Goal: Find specific page/section

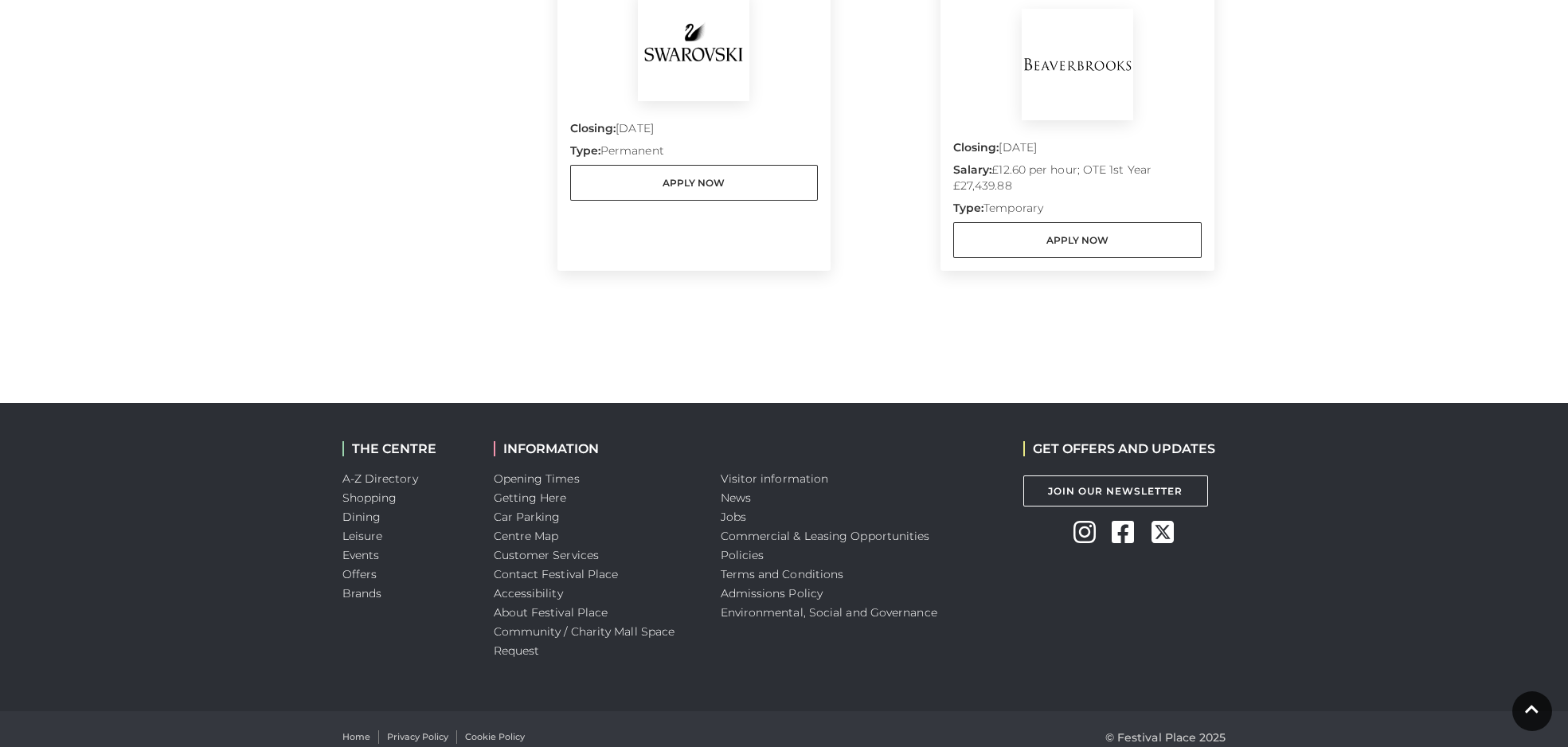
scroll to position [954, 0]
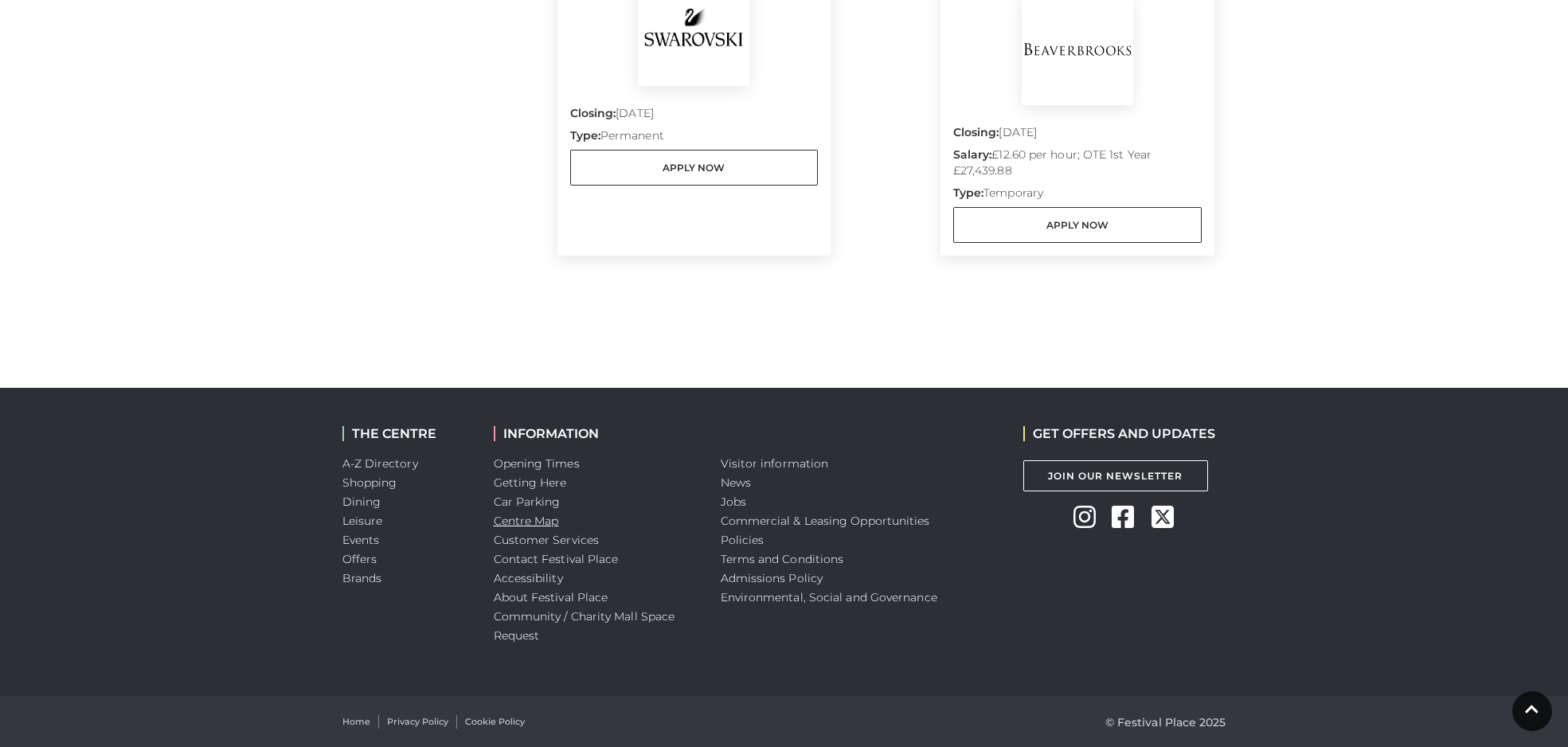
click at [538, 522] on link "Centre Map" at bounding box center [526, 521] width 65 height 14
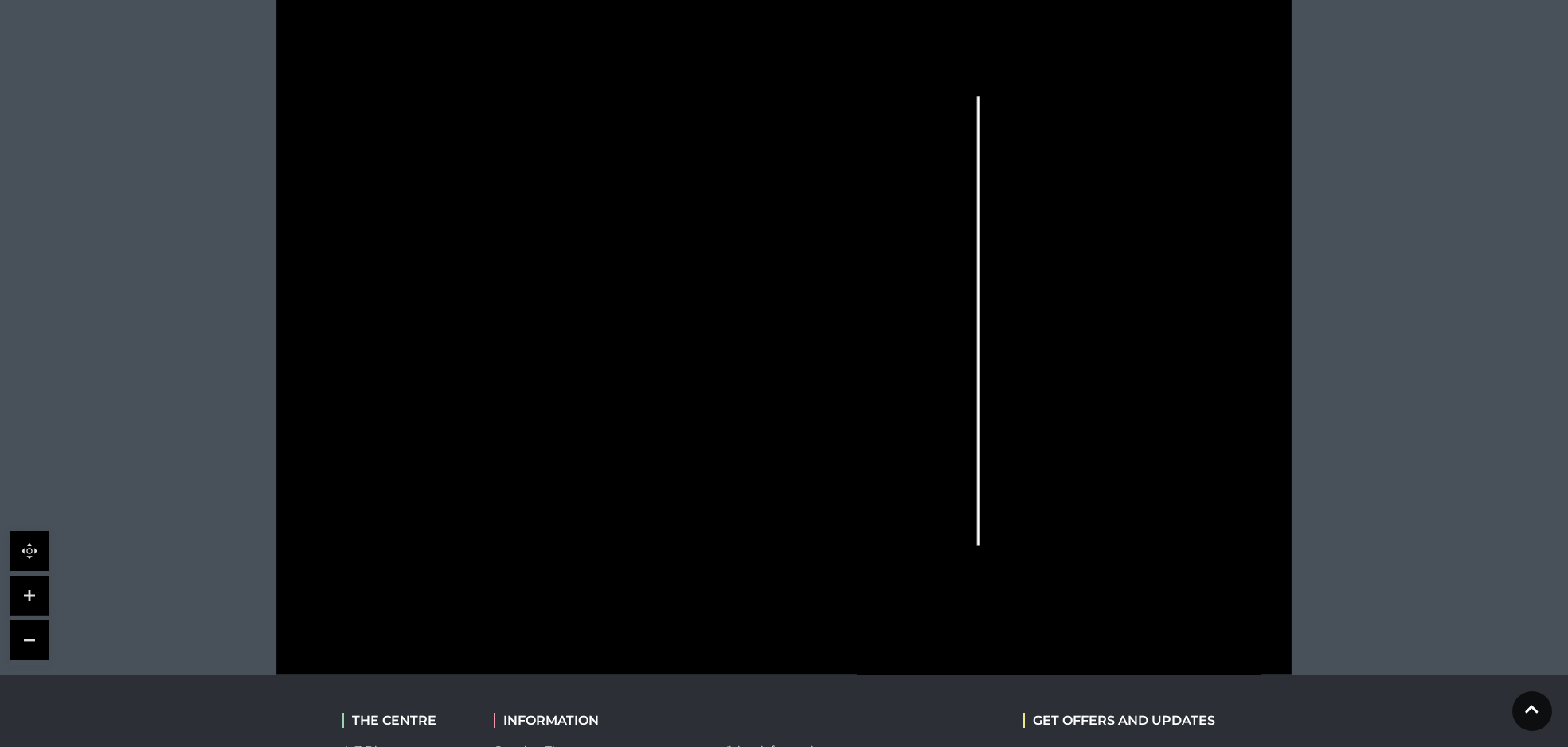
scroll to position [437, 0]
click at [31, 599] on link at bounding box center [29, 598] width 40 height 40
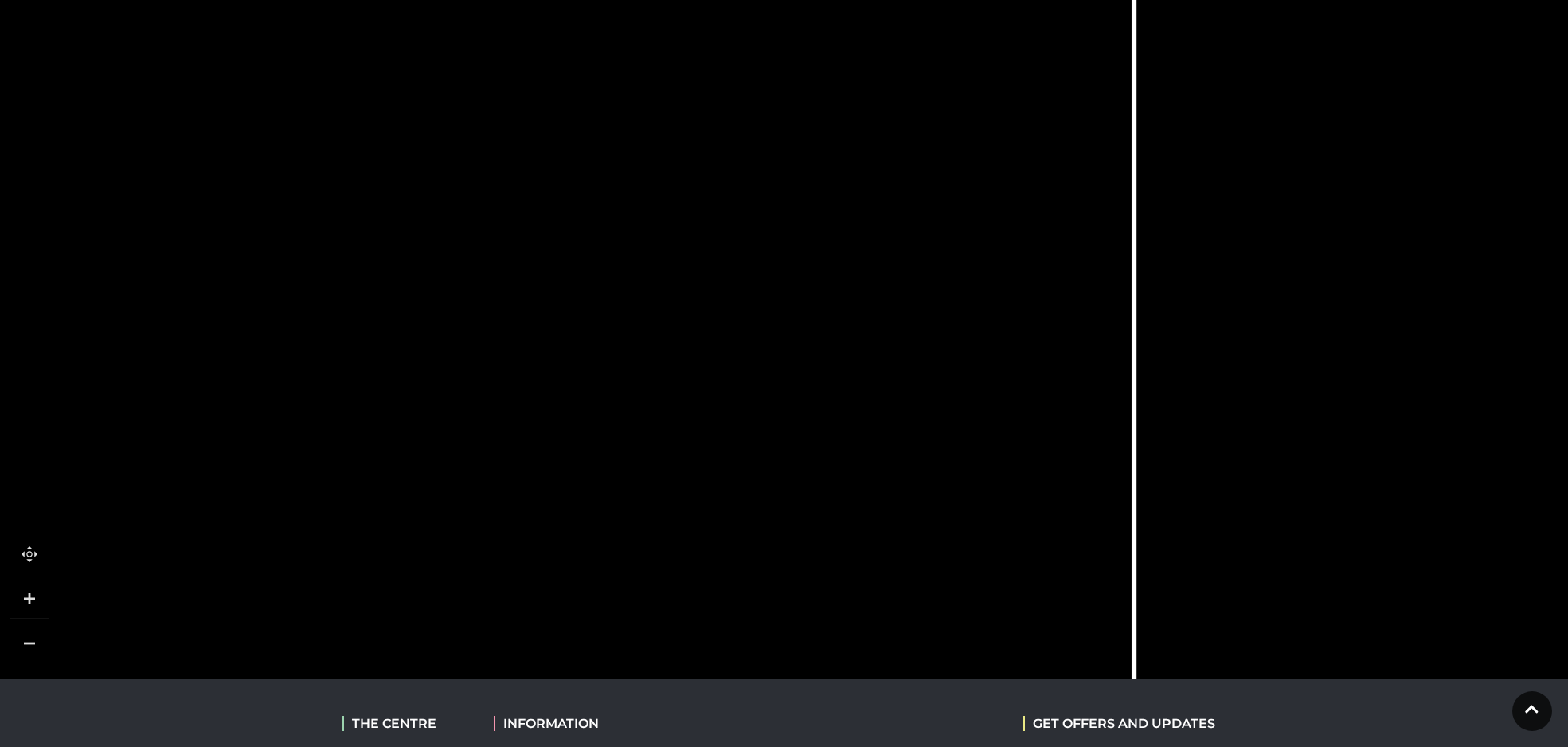
click at [31, 599] on link at bounding box center [29, 598] width 40 height 40
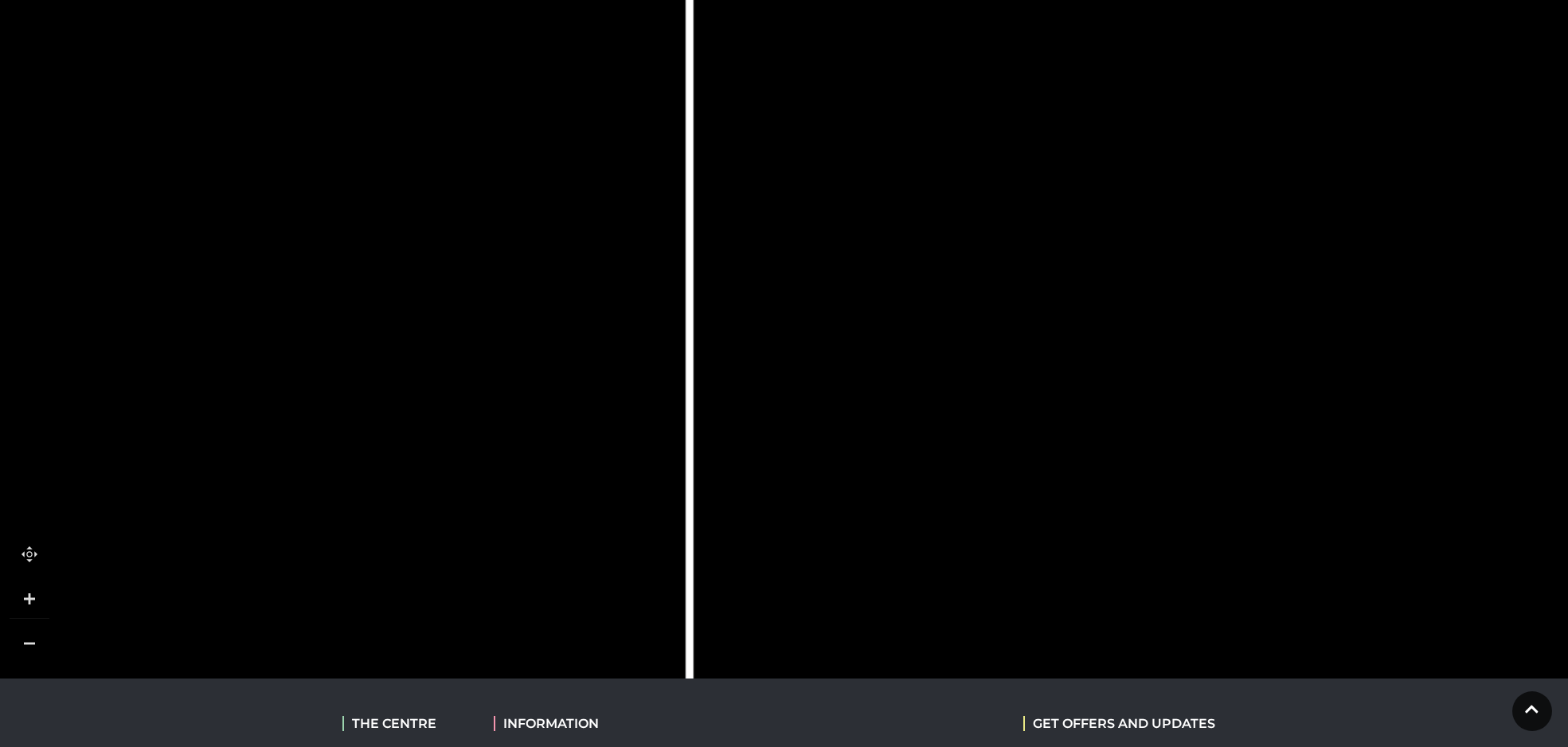
drag, startPoint x: 1166, startPoint y: 521, endPoint x: 441, endPoint y: 349, distance: 745.1
click at [441, 349] on rect at bounding box center [462, 340] width 61 height 116
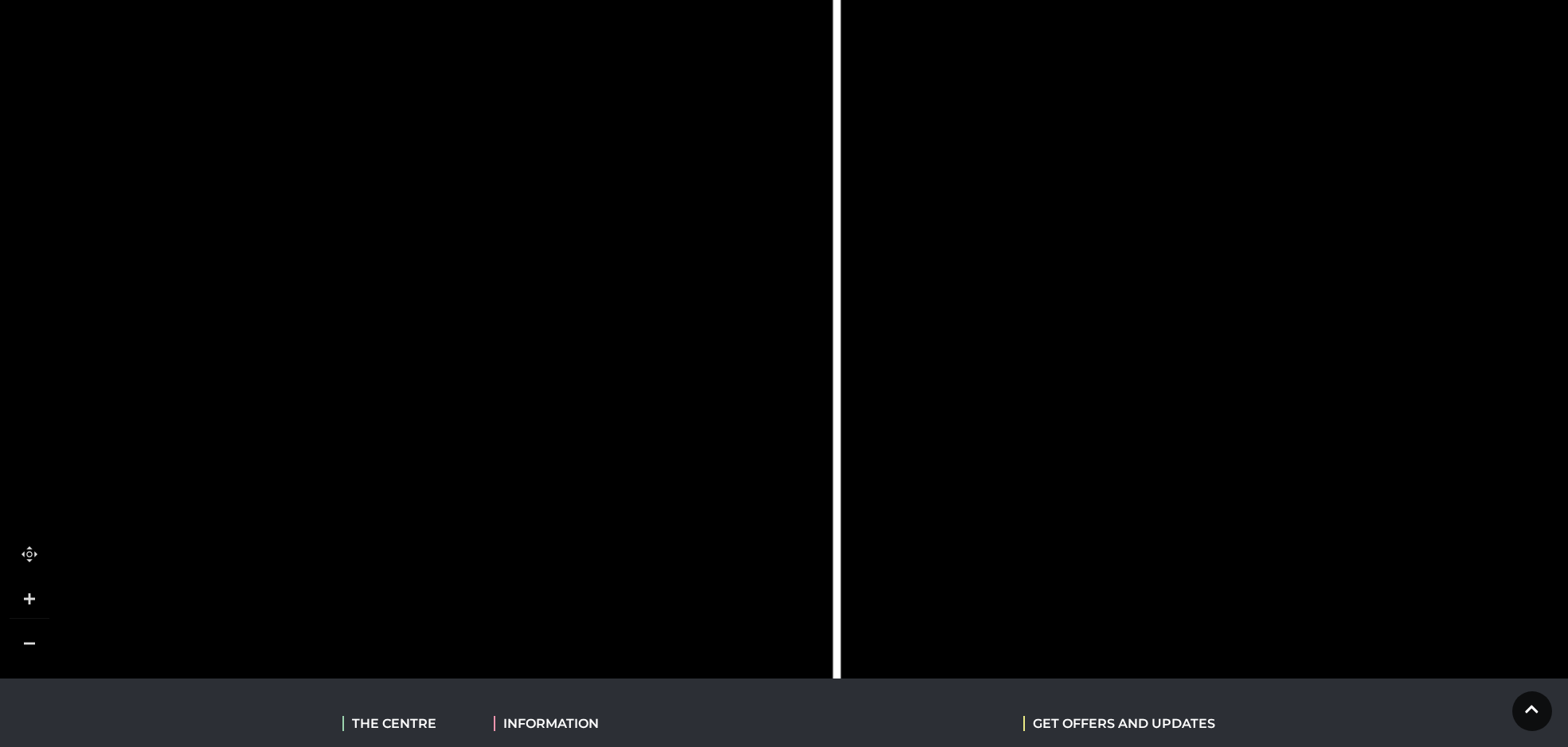
drag, startPoint x: 251, startPoint y: 406, endPoint x: 420, endPoint y: 405, distance: 169.0
click at [420, 405] on icon at bounding box center [462, 197] width 568 height 1266
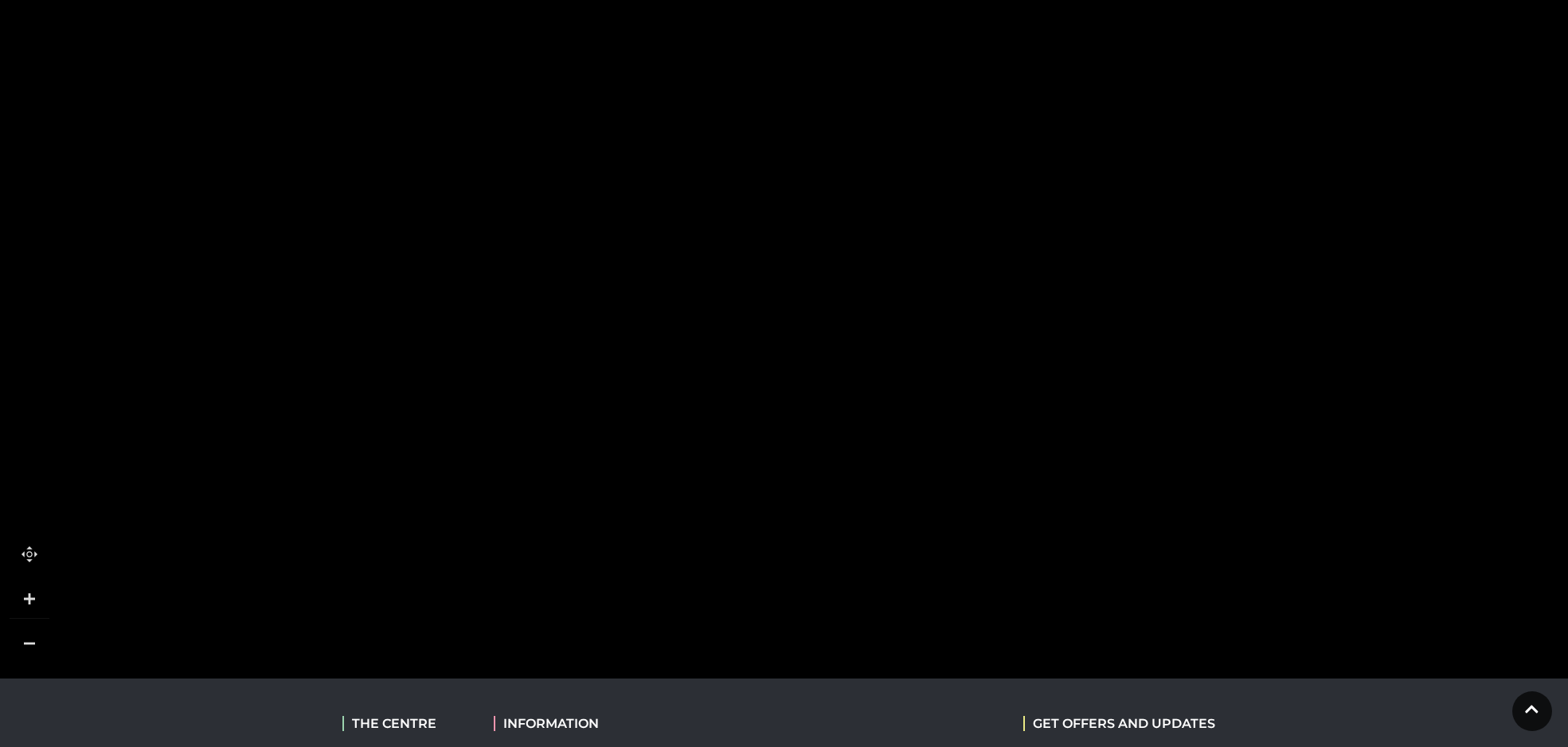
drag, startPoint x: 269, startPoint y: 340, endPoint x: 1063, endPoint y: 117, distance: 824.7
click at [1063, 117] on rect at bounding box center [1045, 146] width 140 height 71
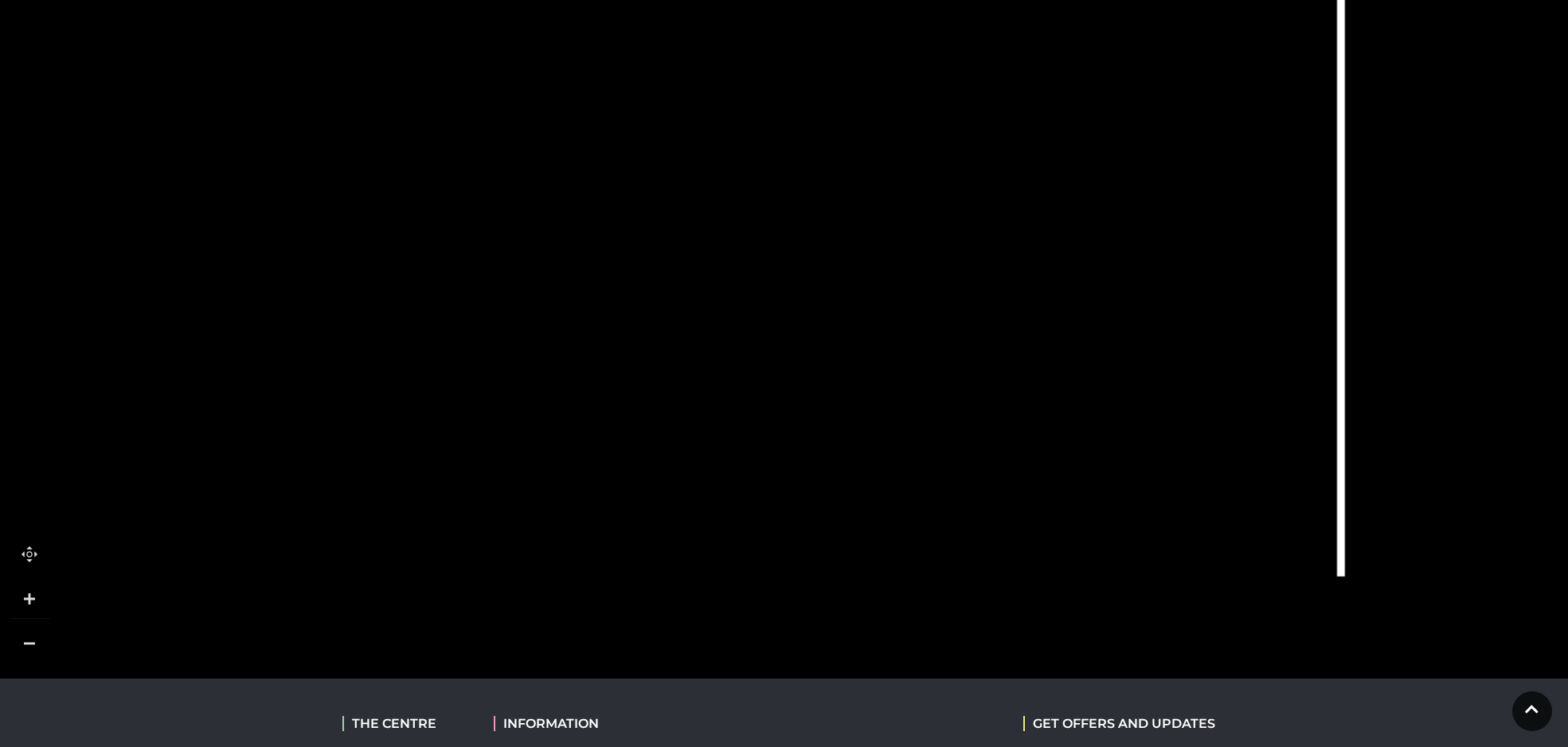
drag, startPoint x: 589, startPoint y: 472, endPoint x: 183, endPoint y: 377, distance: 417.0
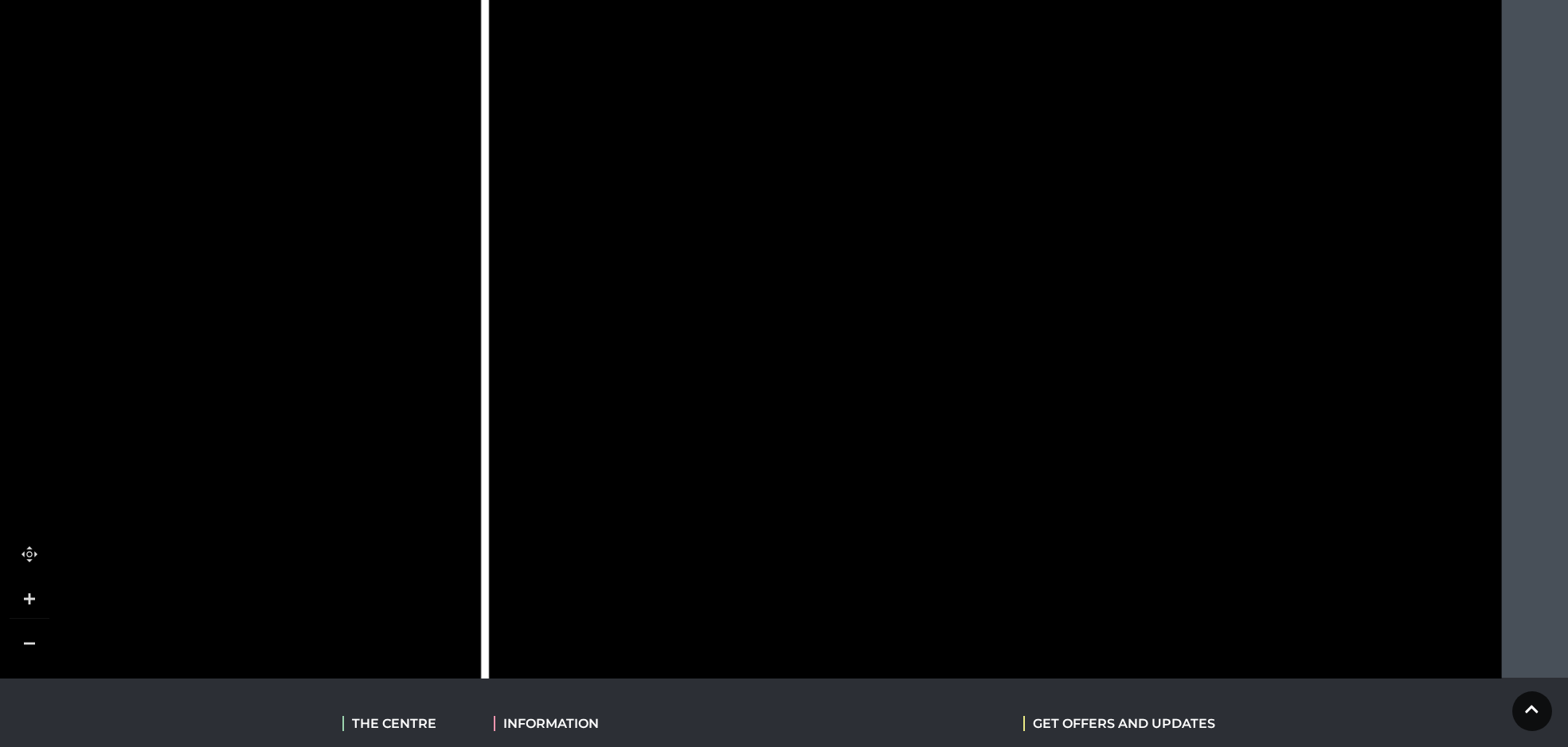
drag, startPoint x: 1201, startPoint y: 336, endPoint x: 554, endPoint y: 490, distance: 665.1
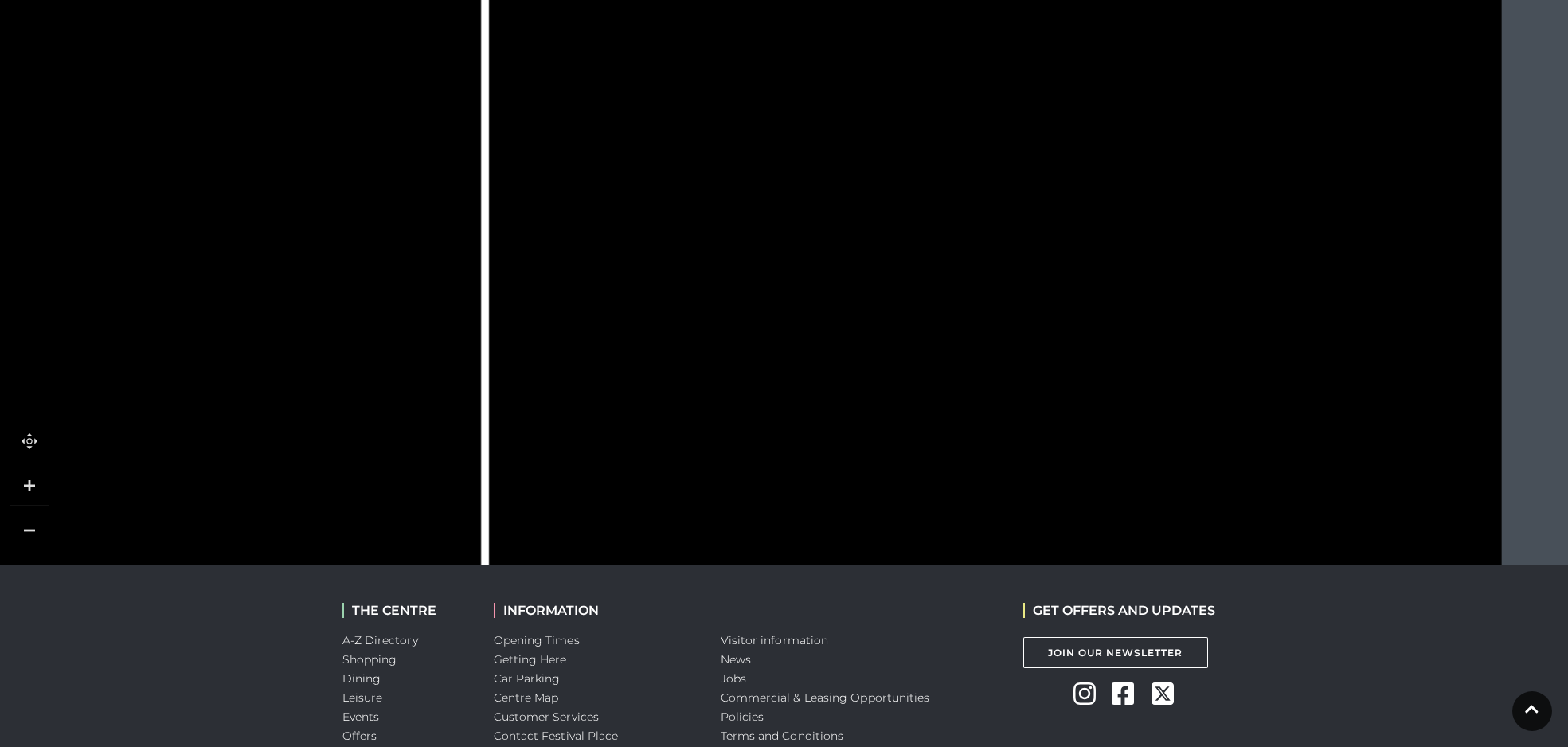
scroll to position [714, 0]
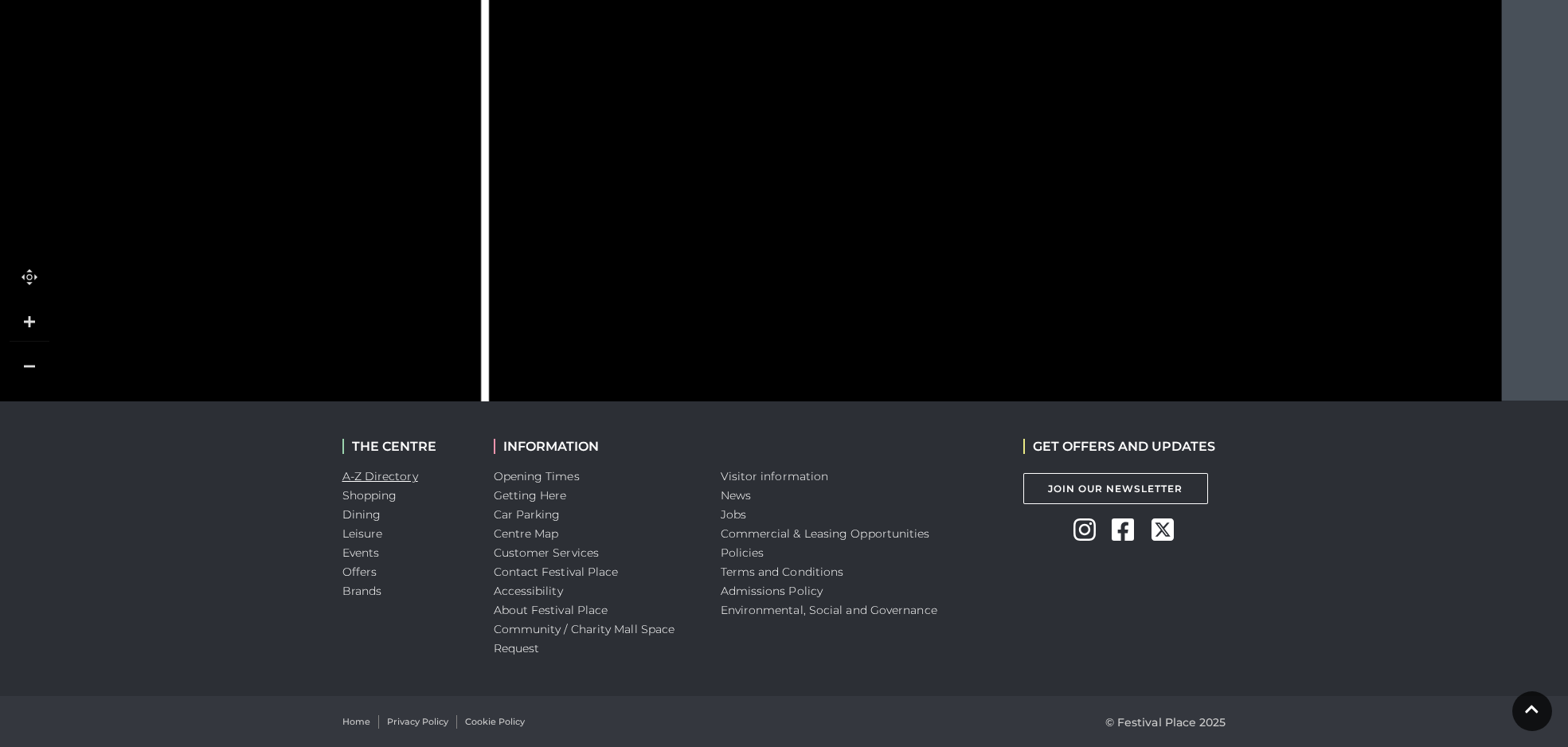
click at [388, 477] on link "A-Z Directory" at bounding box center [380, 476] width 76 height 14
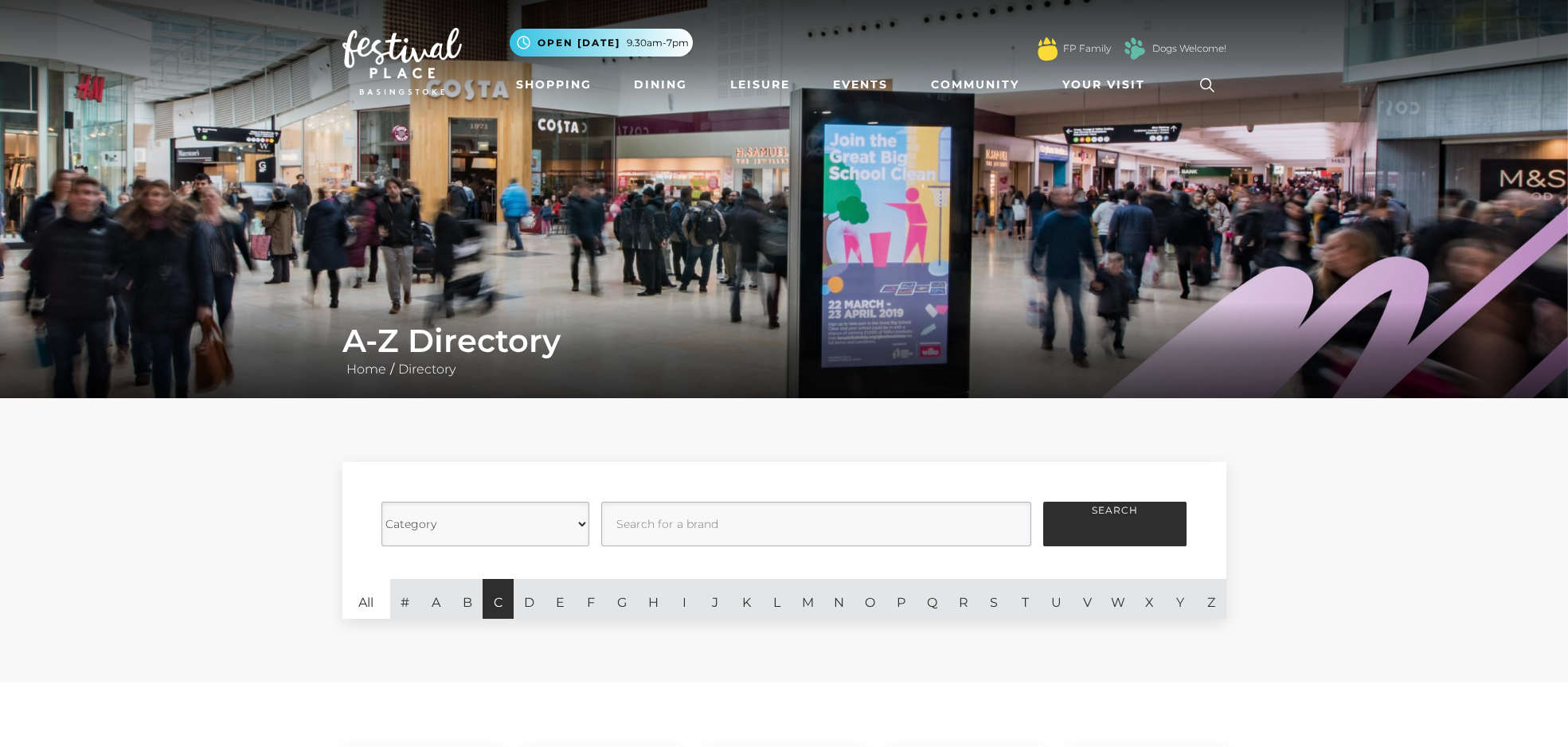
click at [491, 609] on link "C" at bounding box center [498, 598] width 31 height 40
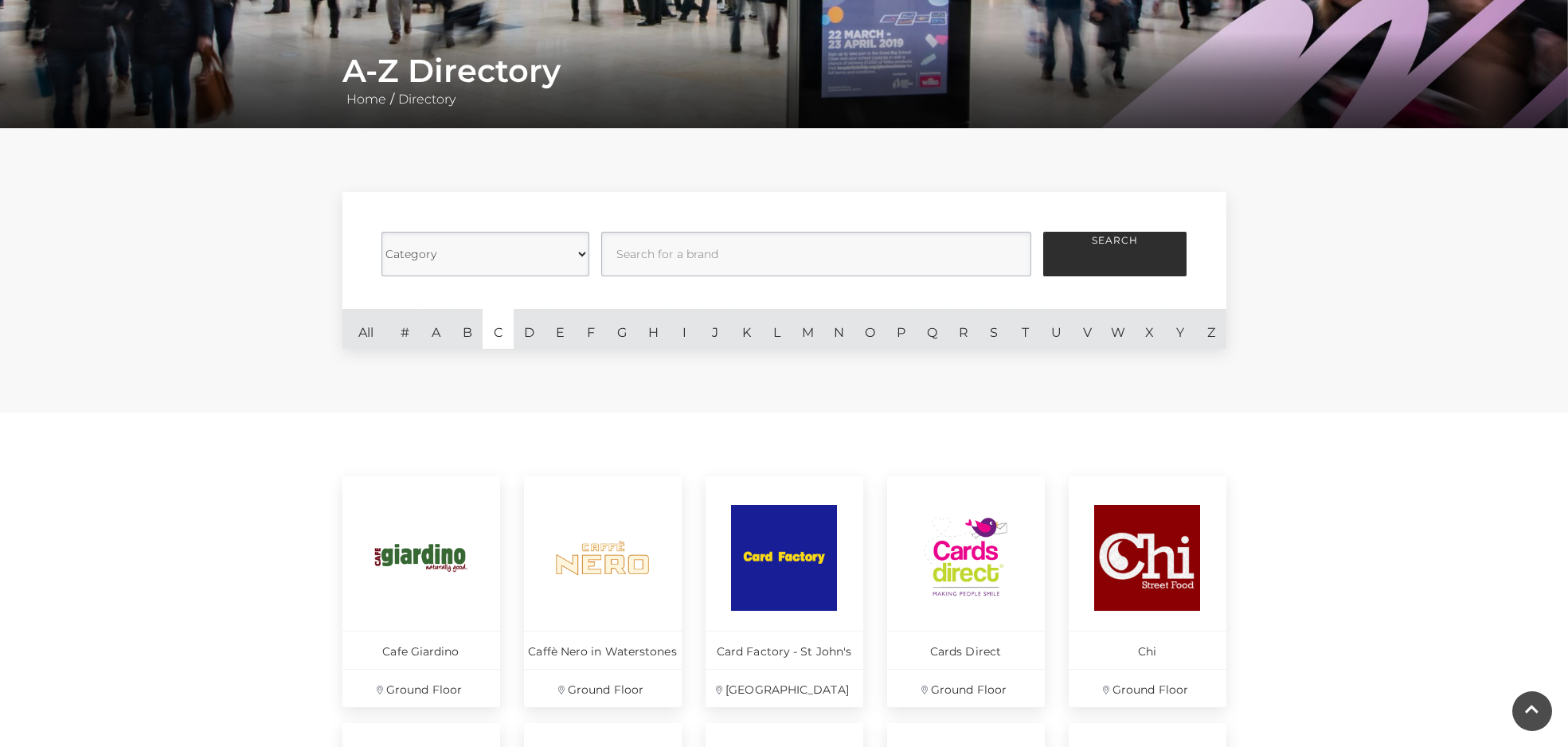
scroll to position [148, 0]
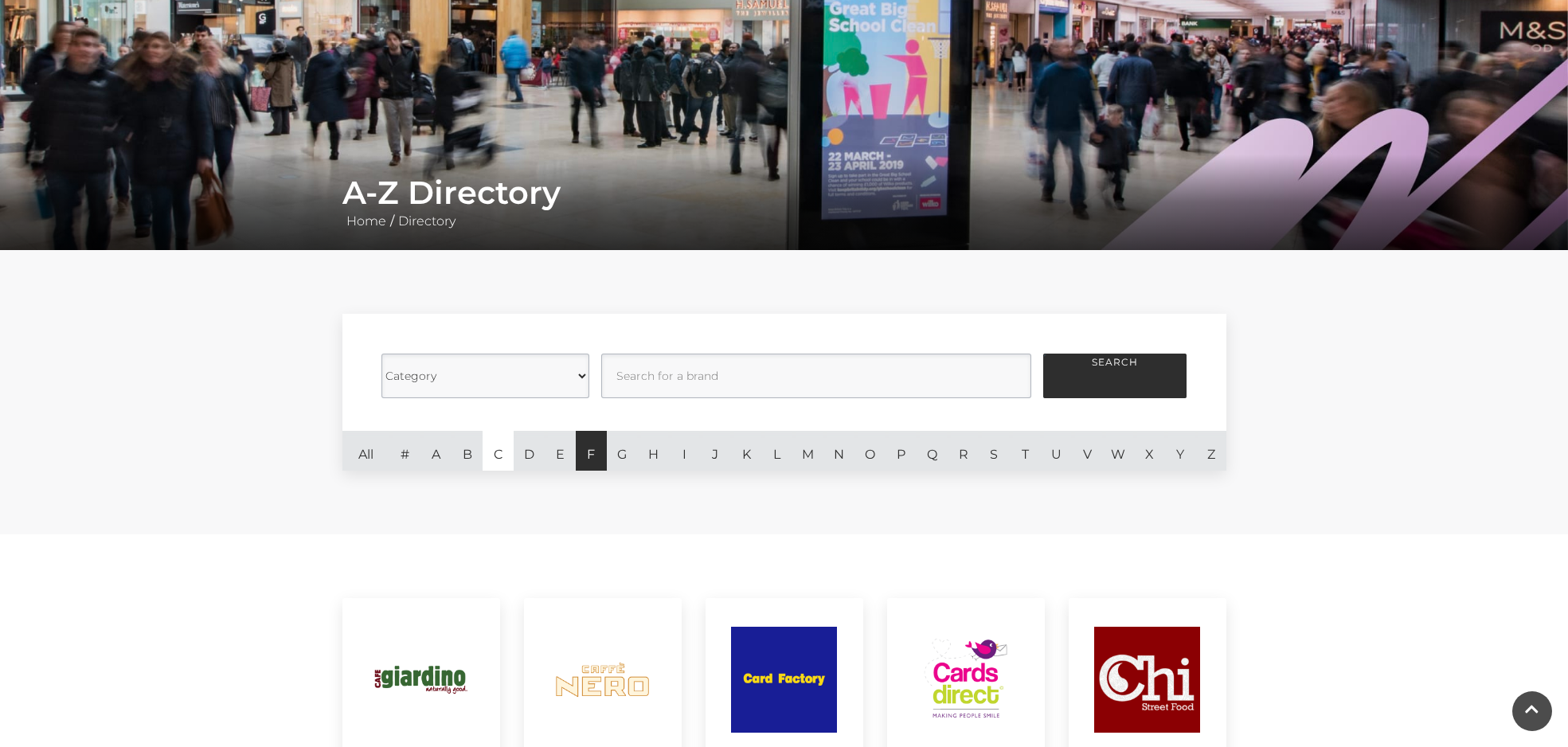
click at [590, 463] on link "F" at bounding box center [591, 450] width 31 height 40
